Goal: Task Accomplishment & Management: Complete application form

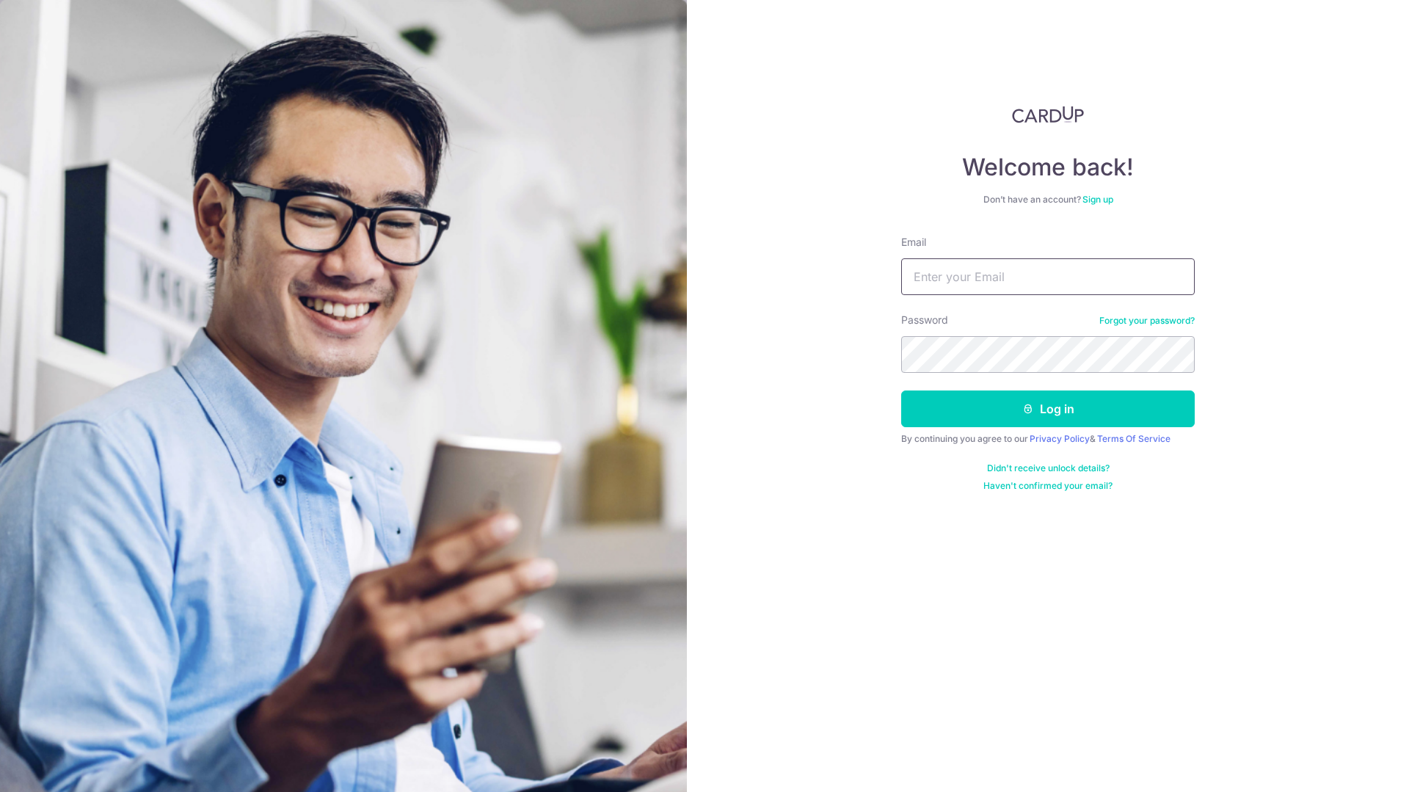
click at [975, 280] on input "Email" at bounding box center [1048, 276] width 294 height 37
type input "junxiong@aia.com.sg"
click at [1051, 401] on button "Log in" at bounding box center [1048, 408] width 294 height 37
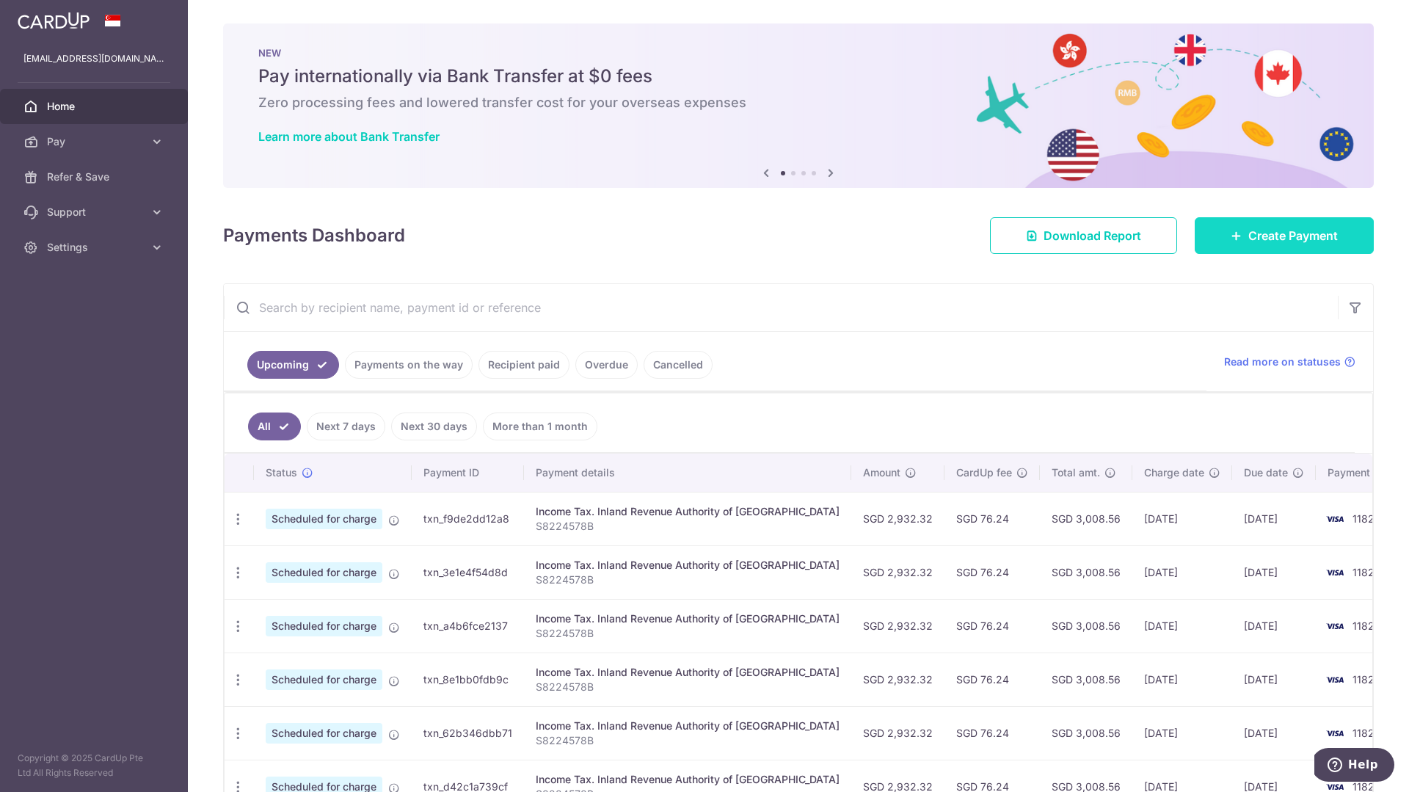
click at [1237, 241] on icon at bounding box center [1237, 236] width 12 height 12
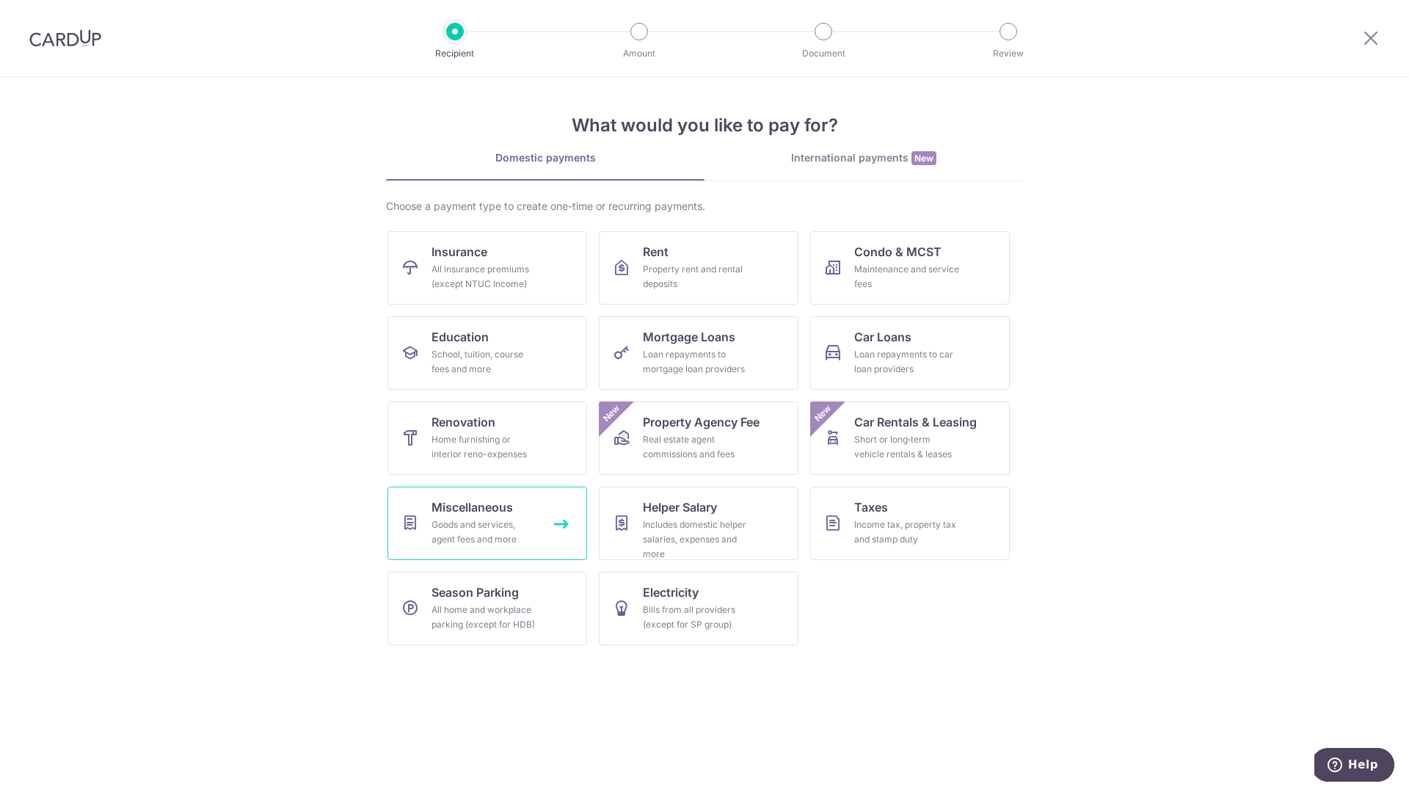
click at [545, 512] on link "Miscellaneous Goods and services, agent fees and more" at bounding box center [487, 523] width 200 height 73
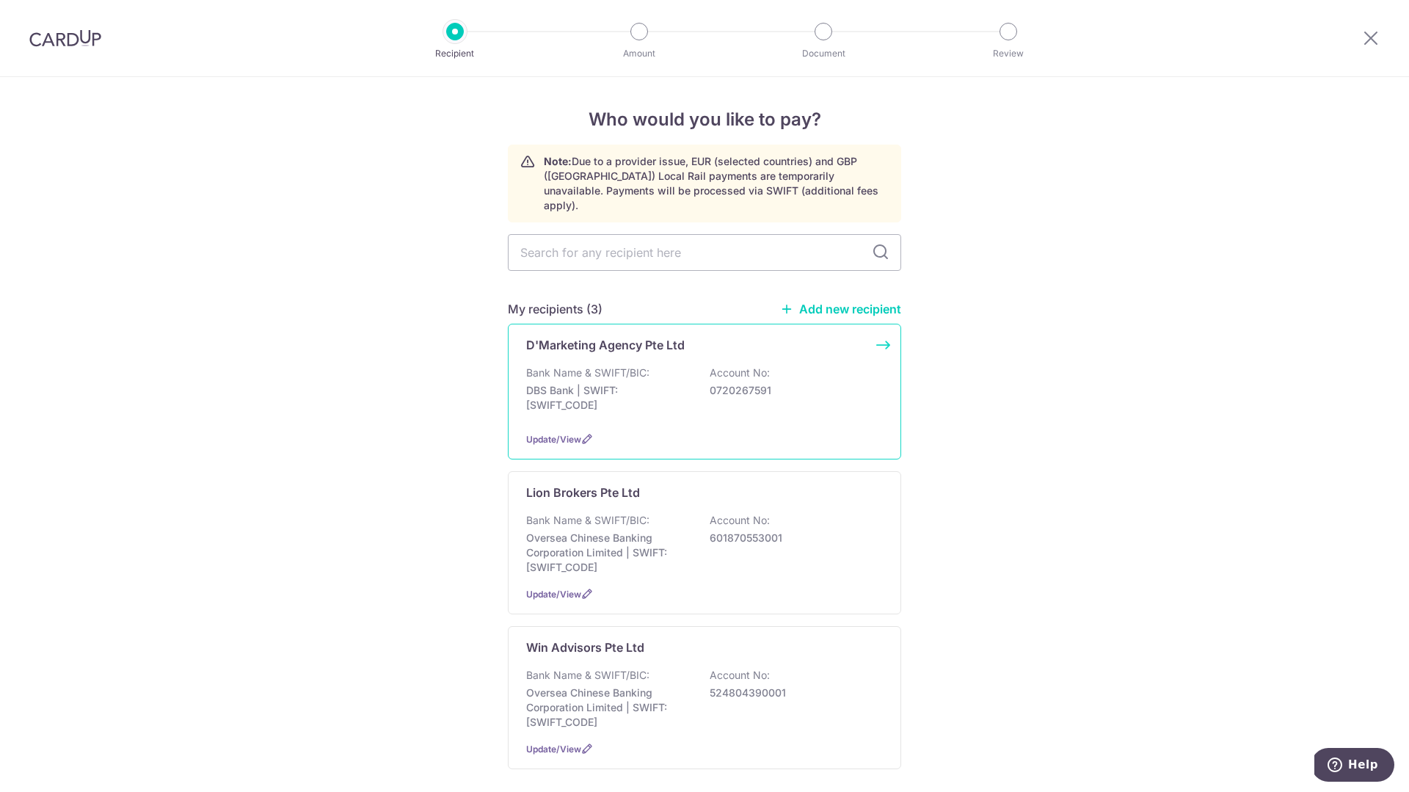
click at [643, 401] on div "Bank Name & SWIFT/BIC: DBS Bank | SWIFT: [SWIFT_CODE] Account No: 0720267591" at bounding box center [704, 392] width 357 height 54
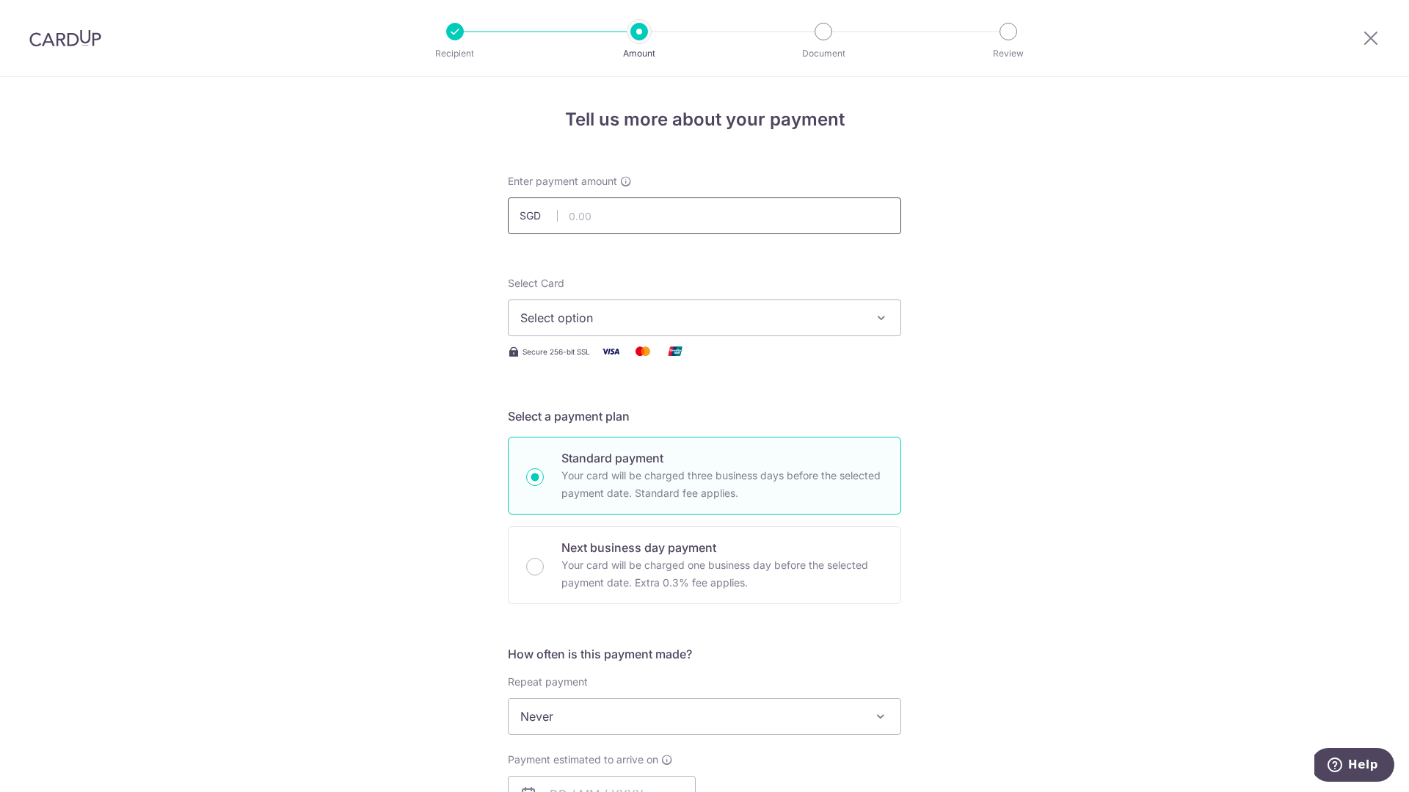
click at [647, 207] on input "text" at bounding box center [704, 215] width 393 height 37
type input "2,500.00"
click at [464, 327] on div "Tell us more about your payment Enter payment amount SGD 2,500.00 2500.00 Selec…" at bounding box center [704, 741] width 1409 height 1328
click at [560, 313] on span "Select option" at bounding box center [691, 318] width 342 height 18
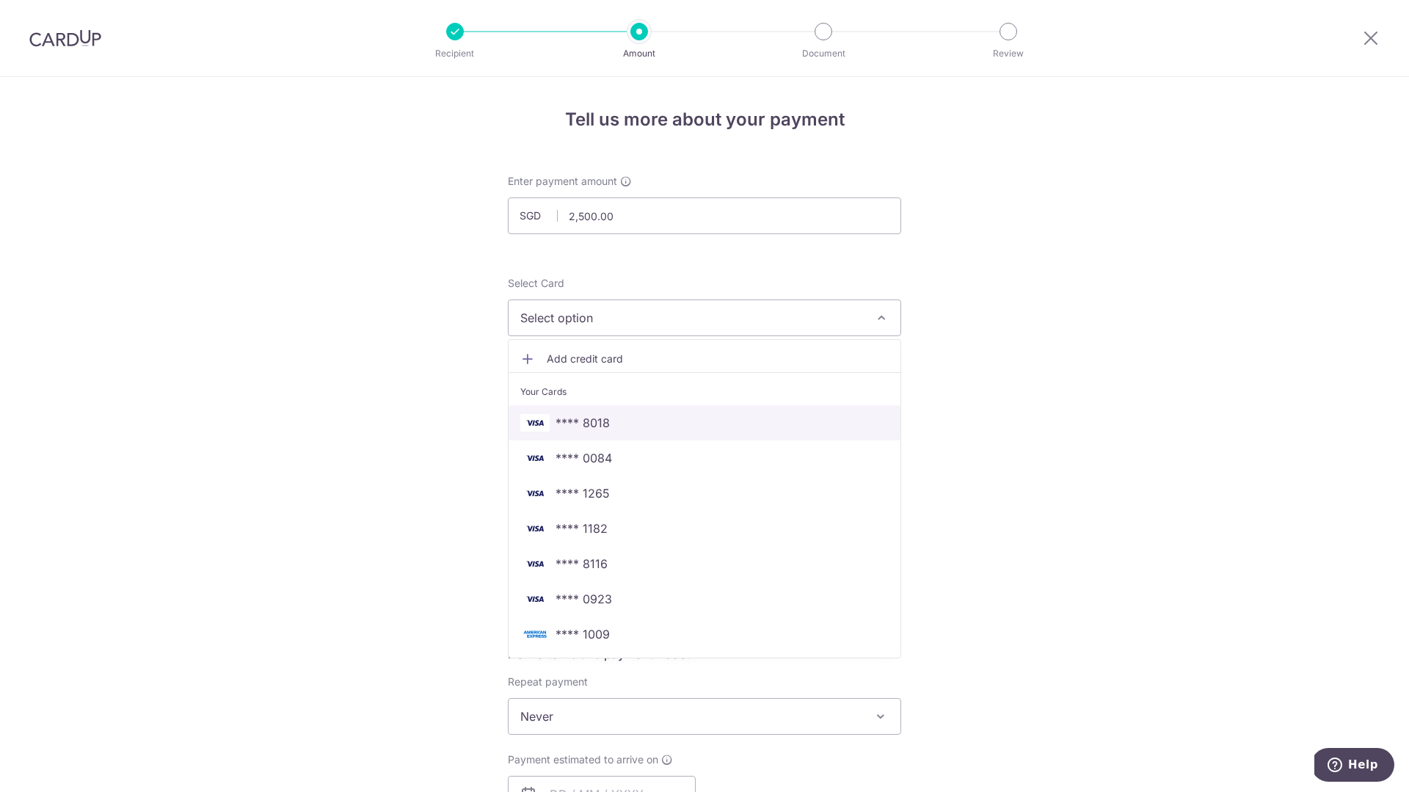
click at [592, 416] on span "**** 8018" at bounding box center [583, 423] width 54 height 18
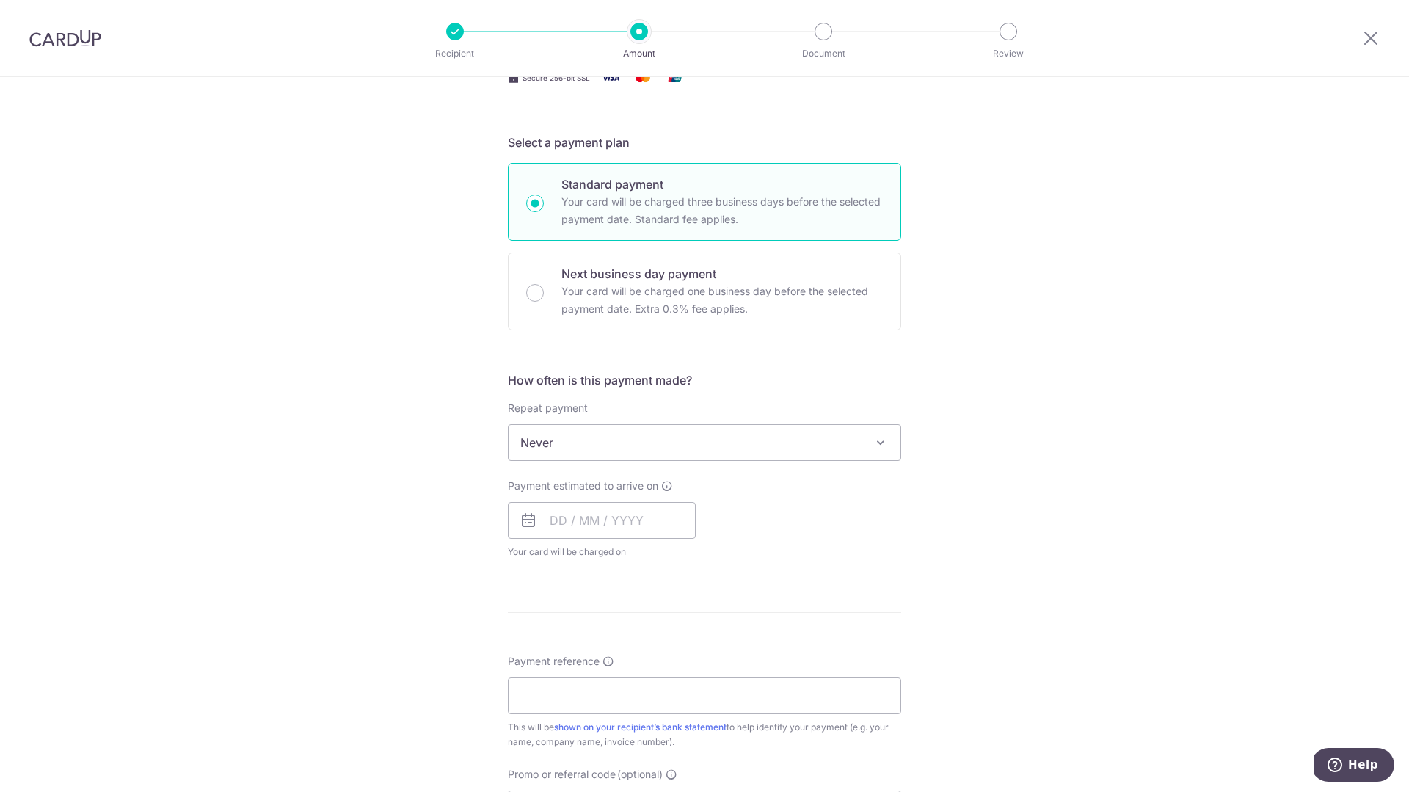
scroll to position [275, 0]
click at [584, 518] on input "text" at bounding box center [602, 519] width 188 height 37
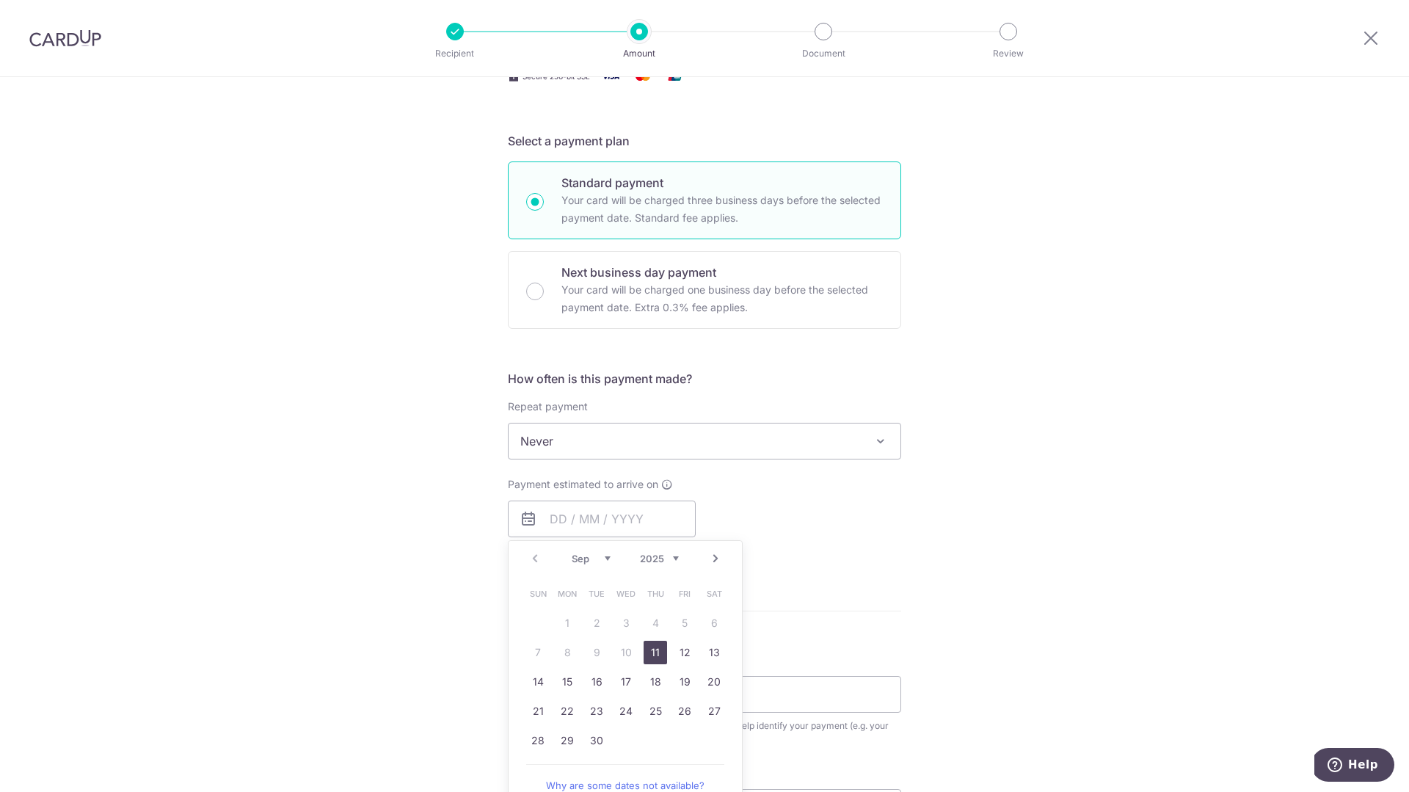
click at [653, 652] on link "11" at bounding box center [655, 652] width 23 height 23
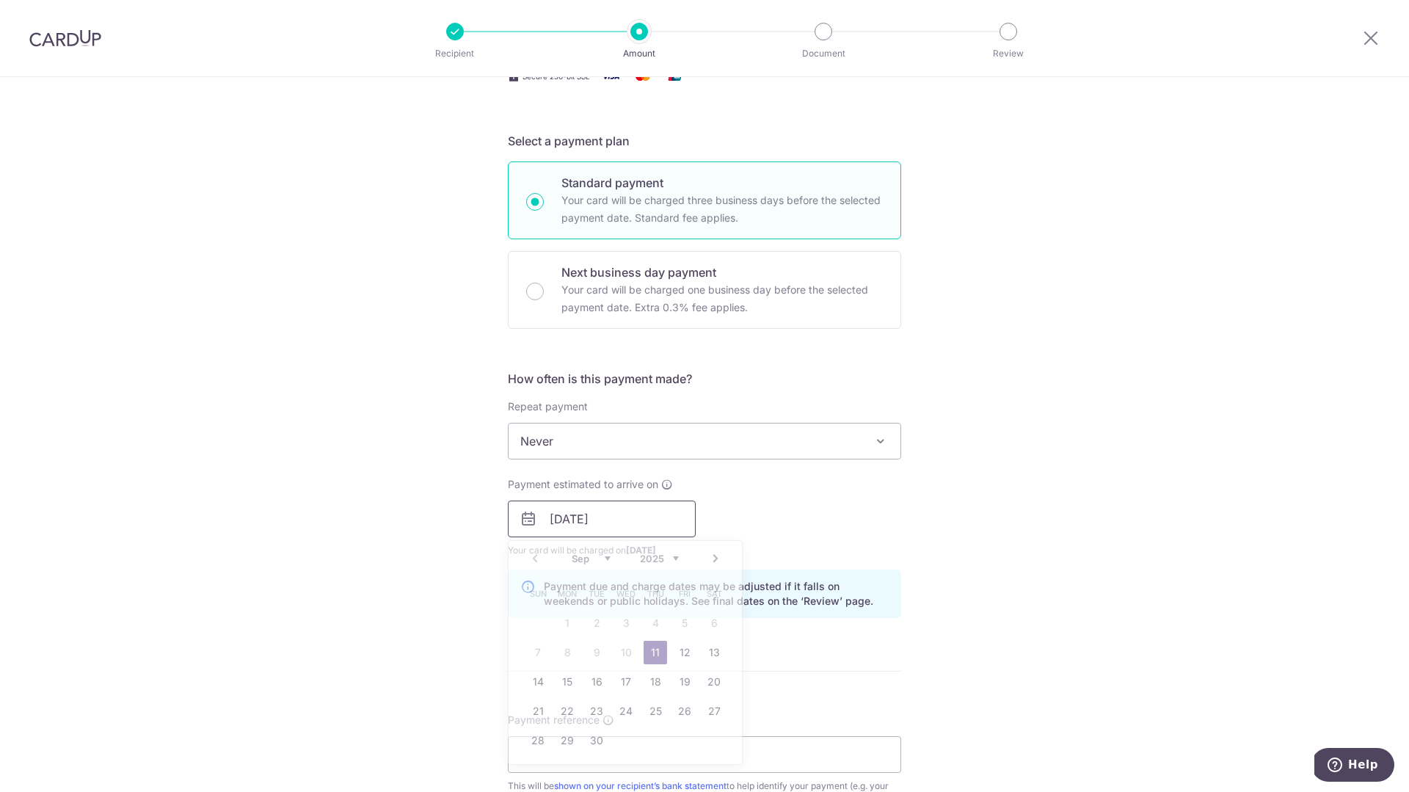
click at [622, 523] on input "11/09/2025" at bounding box center [602, 519] width 188 height 37
click at [681, 653] on link "12" at bounding box center [684, 652] width 23 height 23
type input "[DATE]"
click at [781, 517] on div "Payment estimated to arrive on 12/09/2025 Prev Next Sep Oct Nov Dec 2025 2026 2…" at bounding box center [704, 517] width 411 height 81
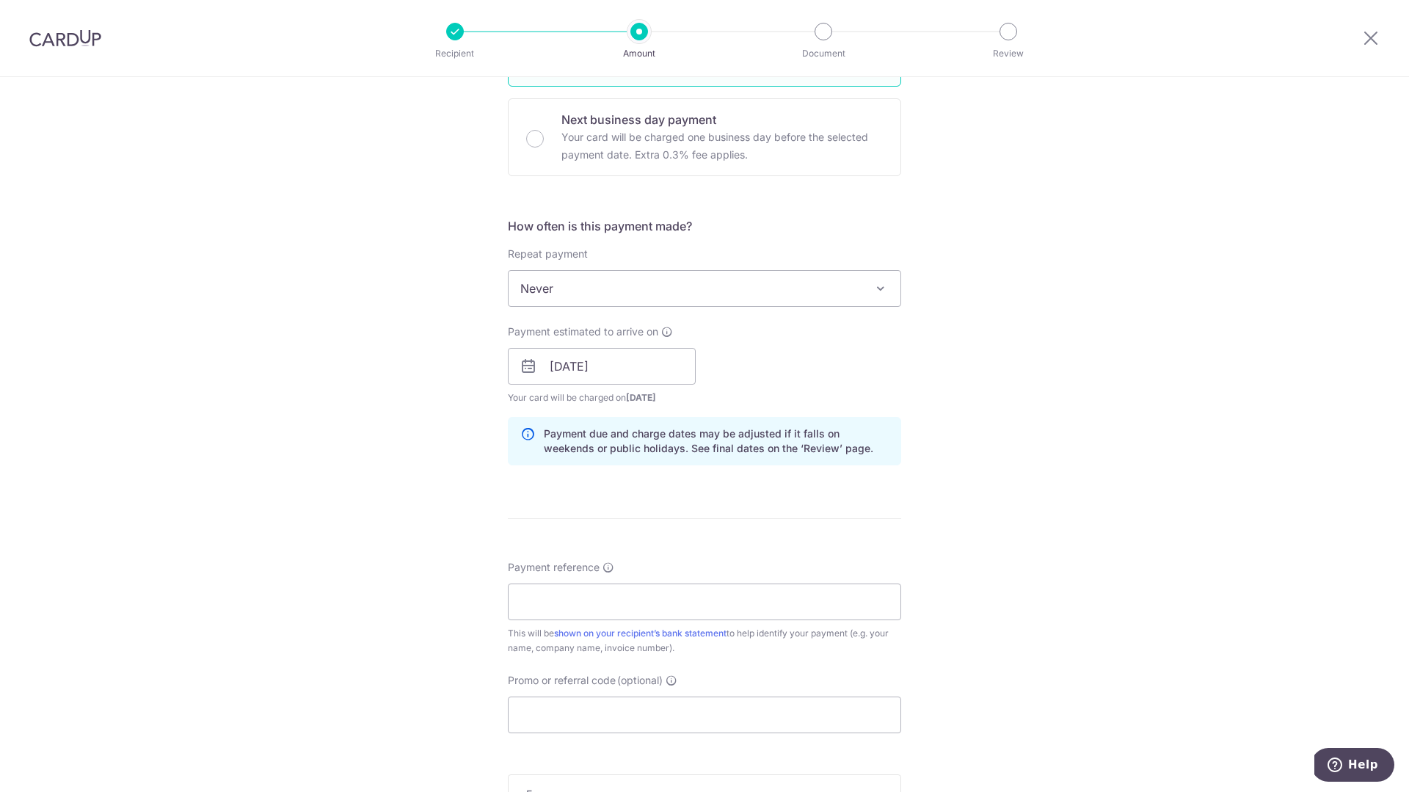
scroll to position [431, 0]
click at [732, 587] on input "Payment reference" at bounding box center [704, 599] width 393 height 37
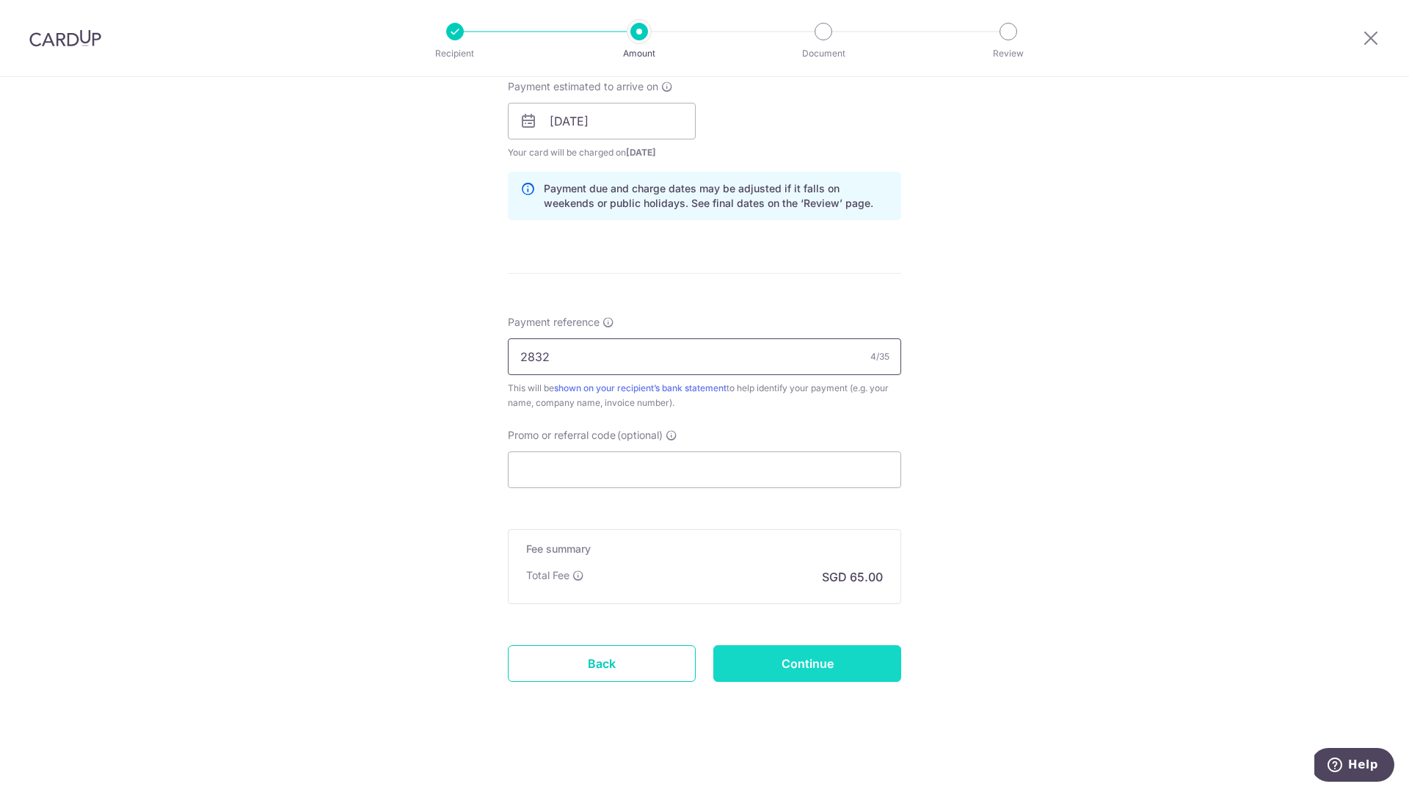
type input "2832"
click at [862, 673] on input "Continue" at bounding box center [807, 663] width 188 height 37
type input "Create Schedule"
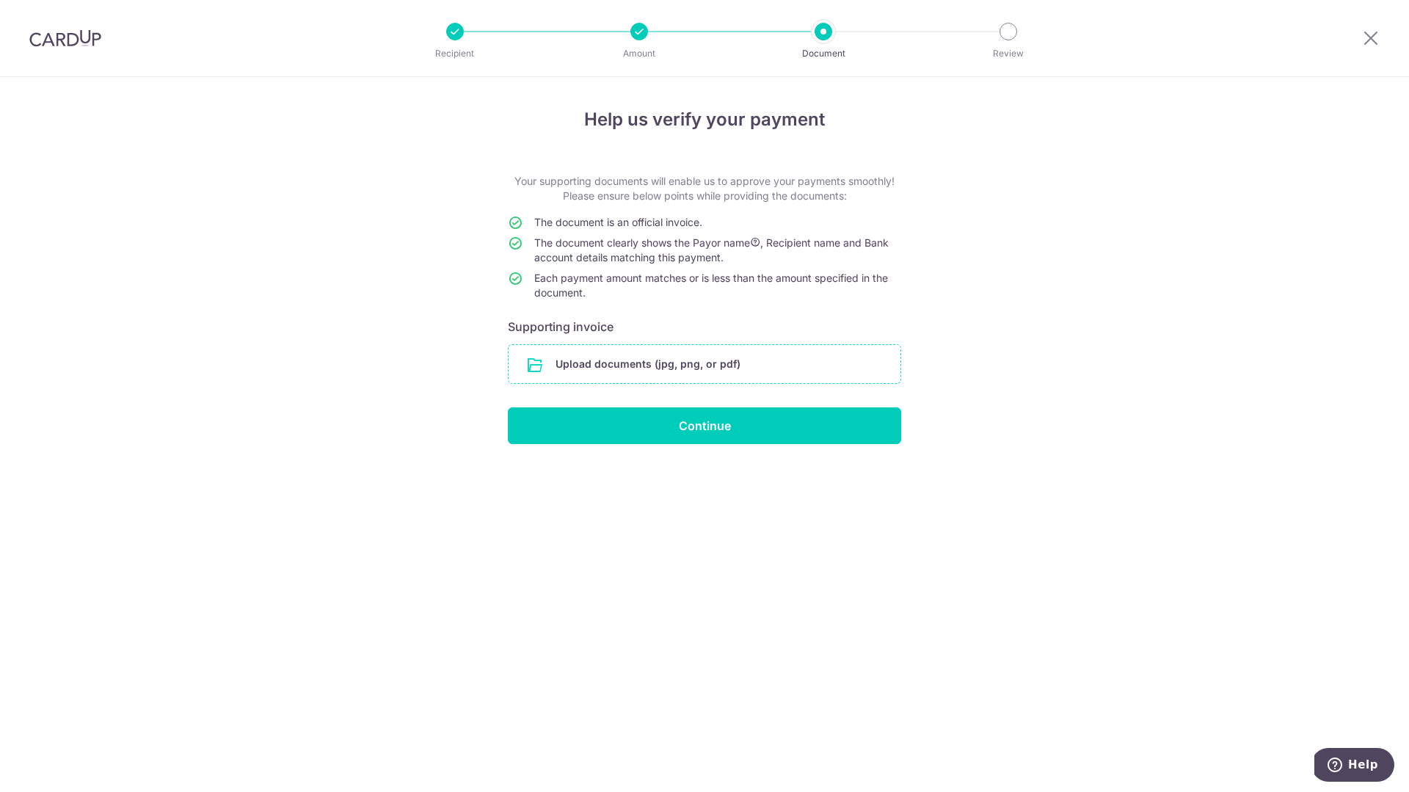
click at [713, 372] on input "file" at bounding box center [705, 364] width 392 height 38
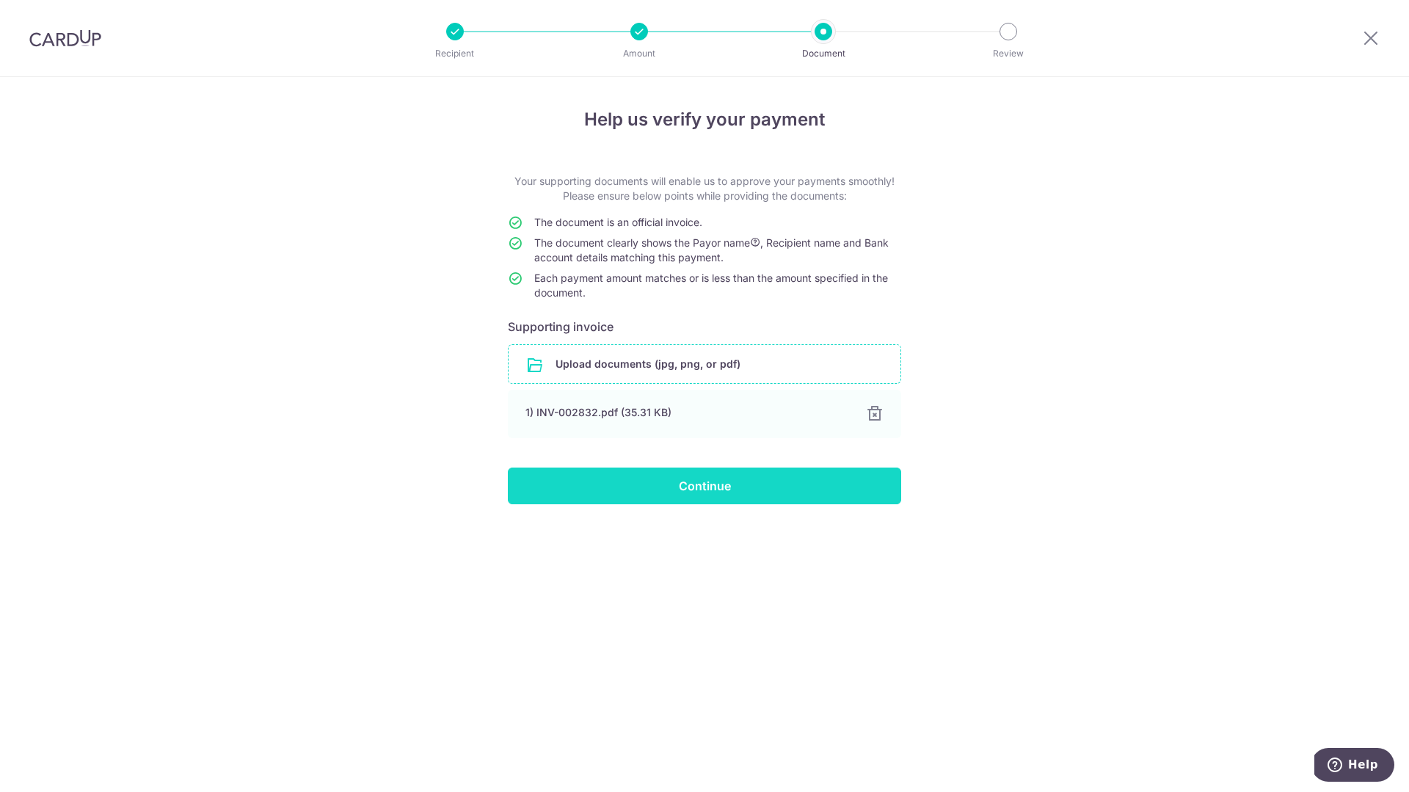
click at [666, 488] on input "Continue" at bounding box center [704, 485] width 393 height 37
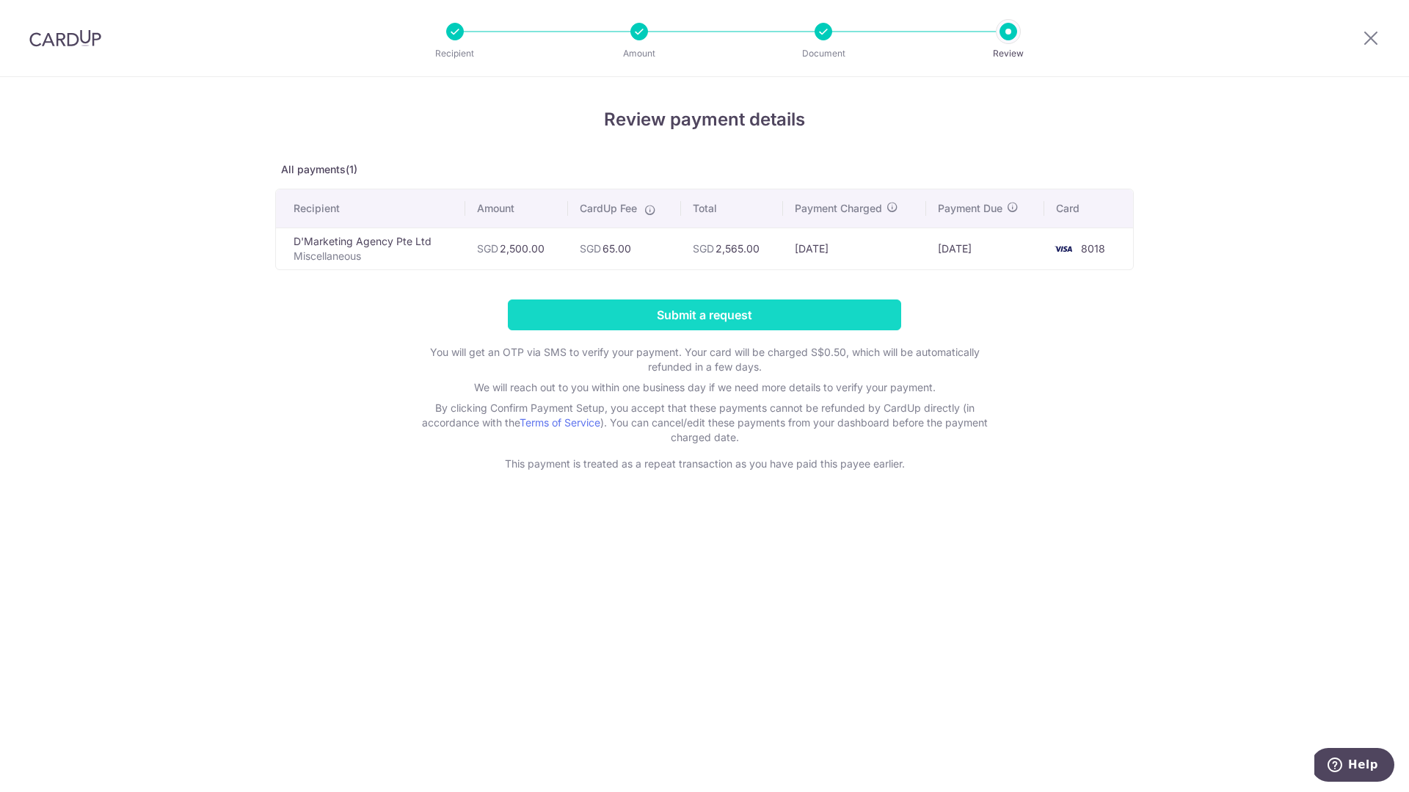
click at [695, 313] on input "Submit a request" at bounding box center [704, 314] width 393 height 31
